Goal: Find contact information: Find contact information

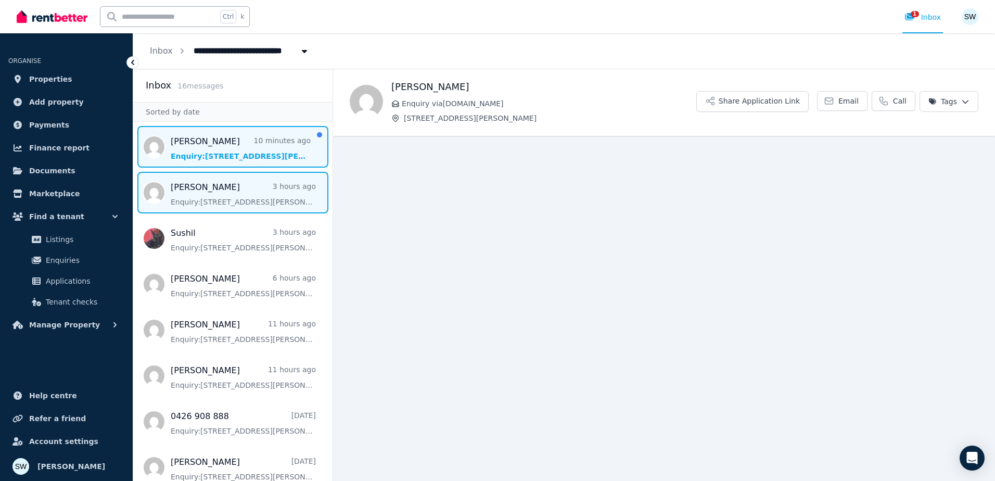
click at [208, 175] on span "Message list" at bounding box center [232, 193] width 199 height 42
click at [221, 137] on span "Message list" at bounding box center [232, 147] width 199 height 42
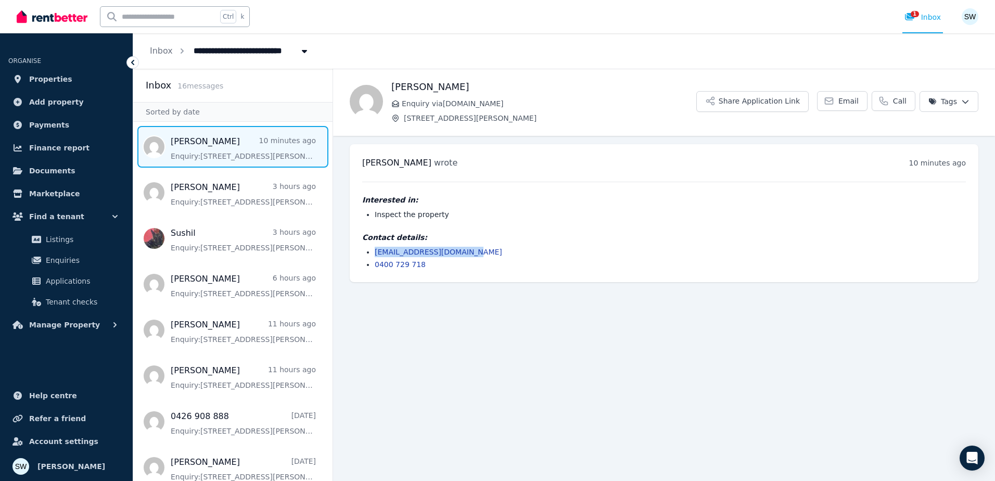
drag, startPoint x: 491, startPoint y: 253, endPoint x: 372, endPoint y: 253, distance: 118.6
click at [372, 253] on ul "[EMAIL_ADDRESS][DOMAIN_NAME] 0400 729 718" at bounding box center [663, 258] width 603 height 23
copy link "[EMAIL_ADDRESS][DOMAIN_NAME]"
click at [548, 269] on div "[PERSON_NAME] wrote 10 minutes ago 6:33 pm [DATE][DATE] Interested in: Inspect …" at bounding box center [664, 213] width 628 height 138
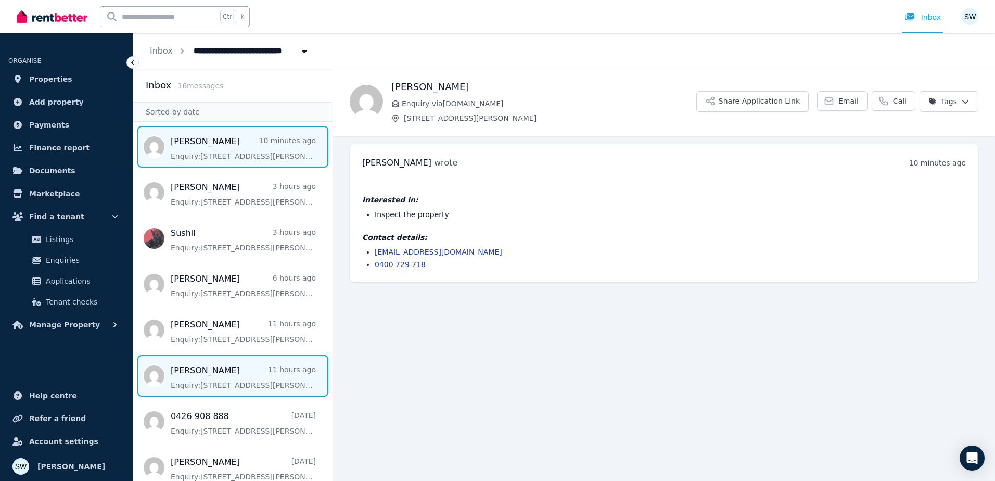
click at [266, 376] on span "Message list" at bounding box center [232, 376] width 199 height 42
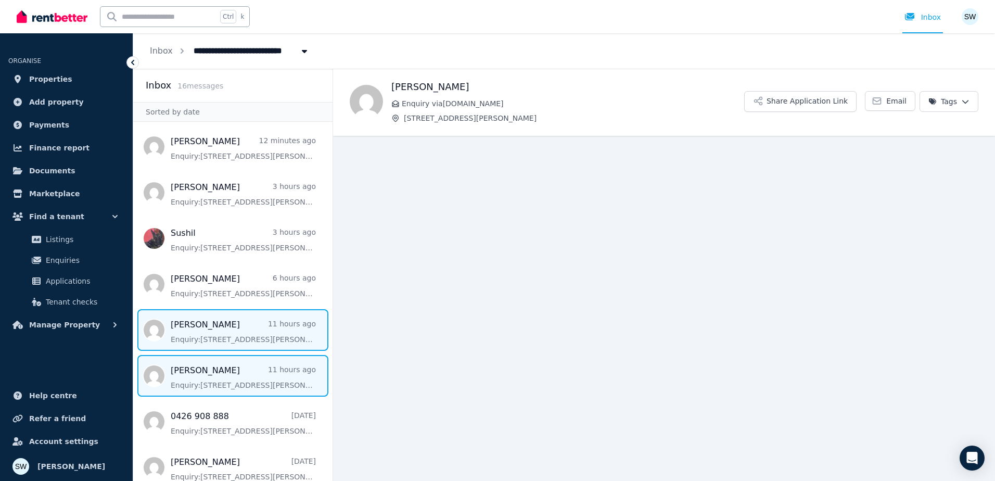
click at [238, 325] on span "Message list" at bounding box center [232, 330] width 199 height 42
click at [203, 369] on span "Message list" at bounding box center [232, 376] width 199 height 42
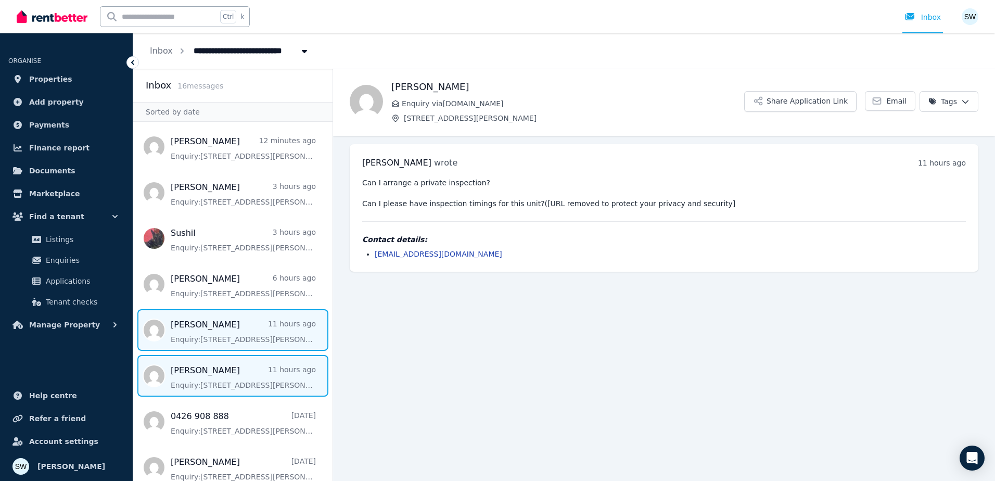
click at [207, 340] on span "Message list" at bounding box center [232, 330] width 199 height 42
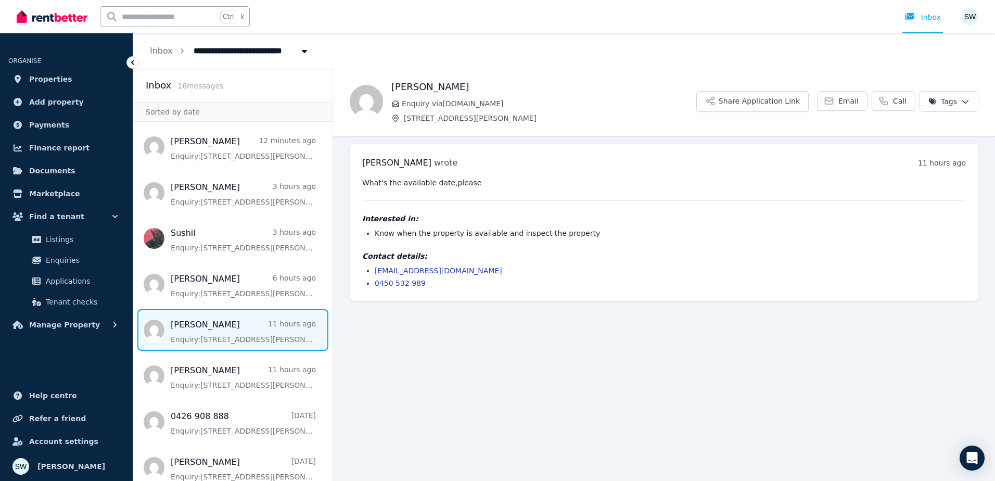
click at [424, 361] on main "Back [PERSON_NAME] Enquiry via [DOMAIN_NAME] [STREET_ADDRESS][PERSON_NAME] Shar…" at bounding box center [664, 275] width 662 height 412
